Goal: Information Seeking & Learning: Learn about a topic

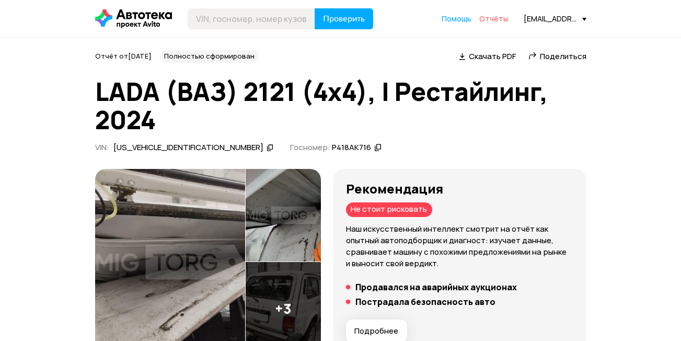
click at [488, 19] on span "Отчёты" at bounding box center [493, 19] width 29 height 10
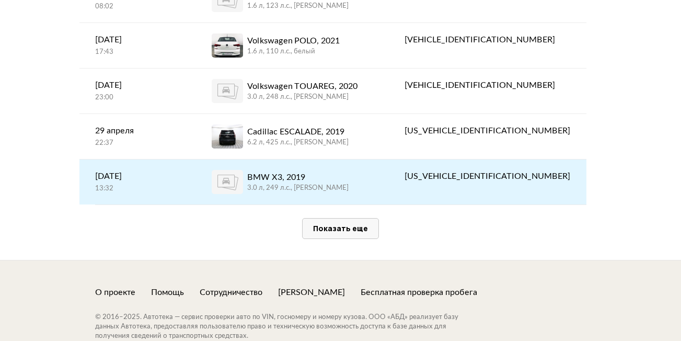
scroll to position [2246, 0]
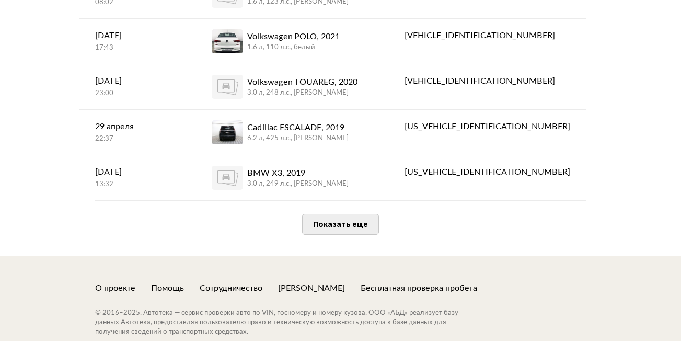
click at [332, 219] on span "Показать еще" at bounding box center [340, 224] width 55 height 10
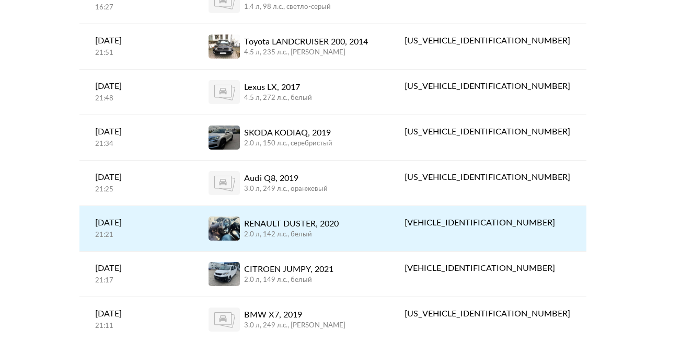
scroll to position [4440, 0]
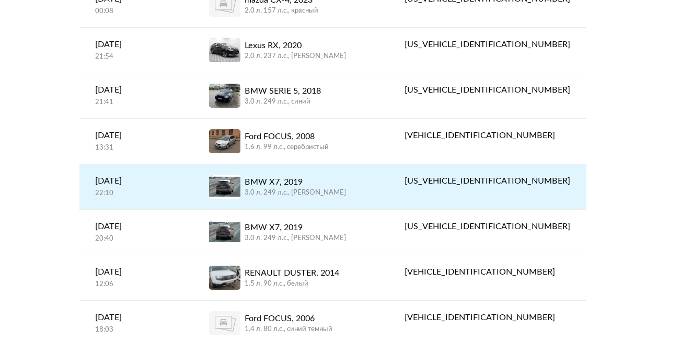
scroll to position [6581, 0]
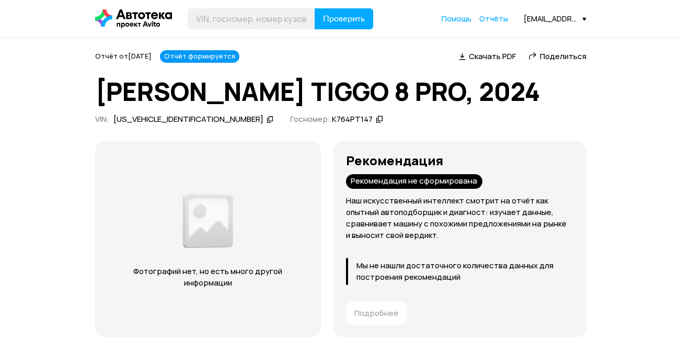
click at [266, 118] on icon at bounding box center [269, 119] width 7 height 10
